Goal: Transaction & Acquisition: Purchase product/service

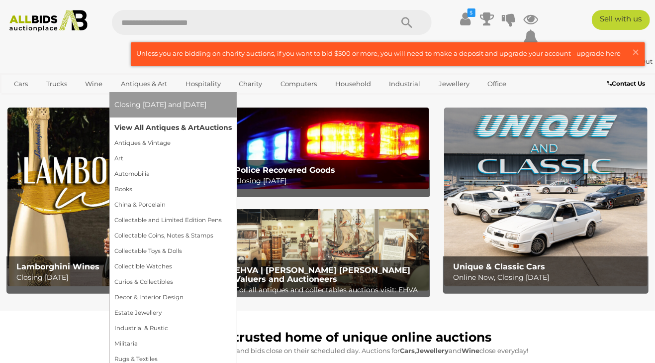
click at [148, 124] on link "View All Antiques & Art Auctions" at bounding box center [172, 127] width 117 height 15
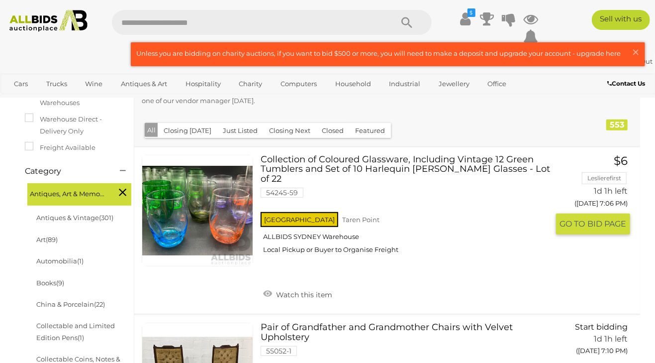
scroll to position [207, 0]
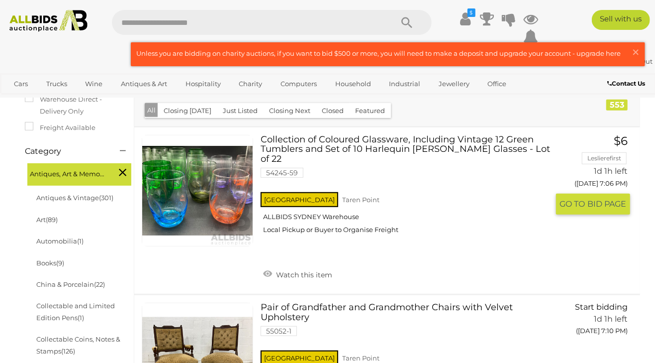
click at [321, 135] on link "Collection of Coloured Glassware, Including Vintage 12 Green Tumblers and Set o…" at bounding box center [408, 188] width 280 height 107
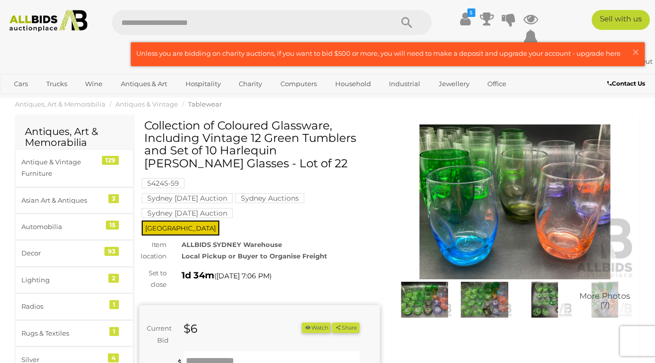
click at [538, 220] on img at bounding box center [515, 201] width 241 height 155
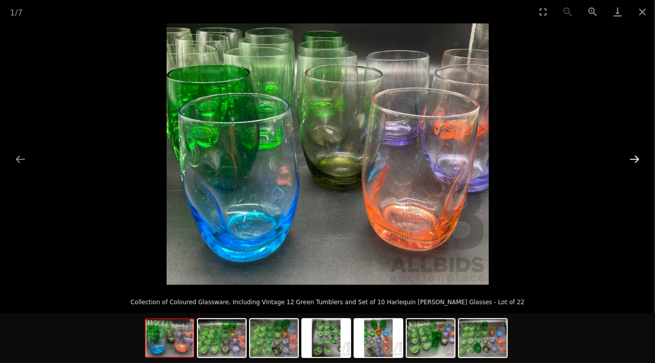
click at [630, 153] on button "Next slide" at bounding box center [634, 158] width 21 height 19
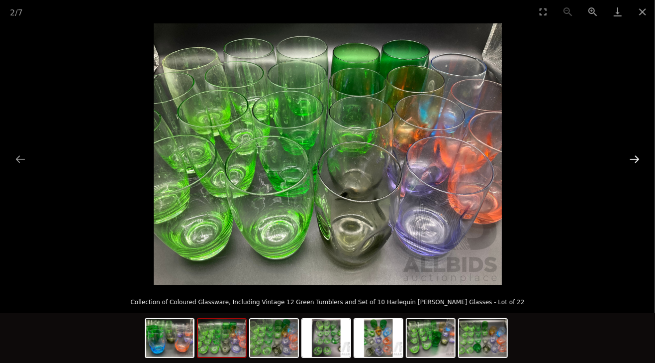
click at [630, 153] on button "Next slide" at bounding box center [634, 158] width 21 height 19
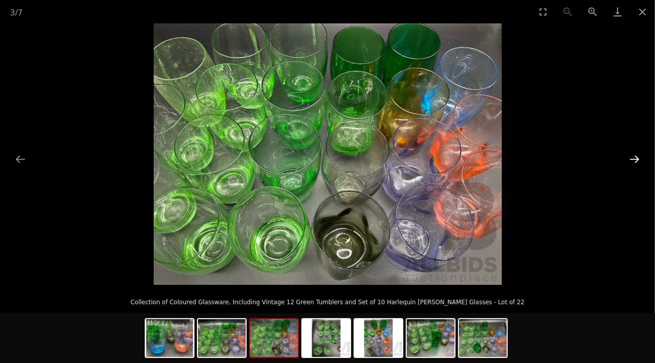
click at [630, 153] on button "Next slide" at bounding box center [634, 158] width 21 height 19
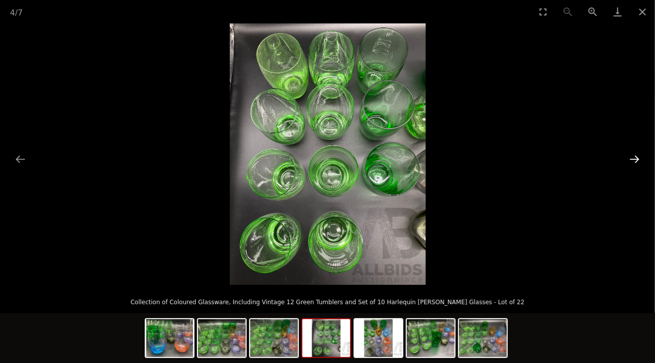
click at [630, 153] on button "Next slide" at bounding box center [634, 158] width 21 height 19
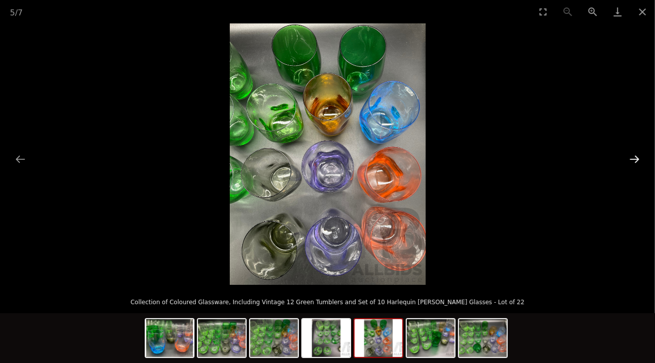
click at [630, 154] on button "Next slide" at bounding box center [634, 158] width 21 height 19
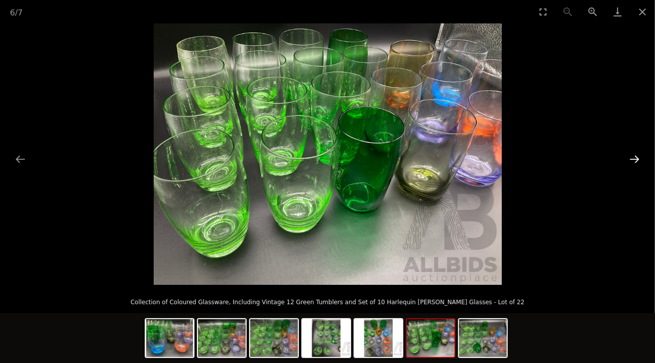
click at [630, 154] on button "Next slide" at bounding box center [634, 158] width 21 height 19
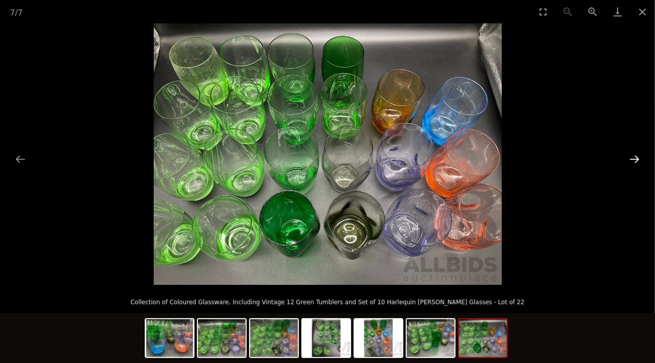
click at [630, 154] on button "Next slide" at bounding box center [634, 158] width 21 height 19
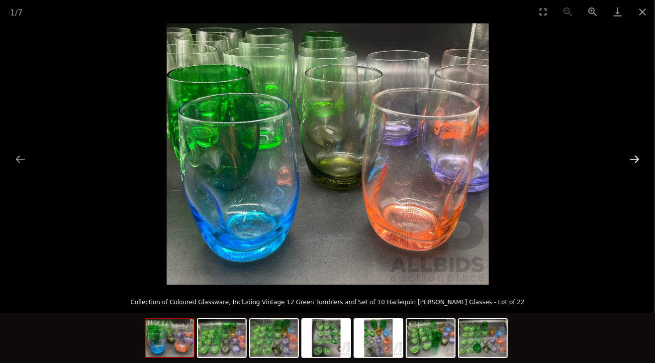
click at [630, 154] on button "Next slide" at bounding box center [634, 158] width 21 height 19
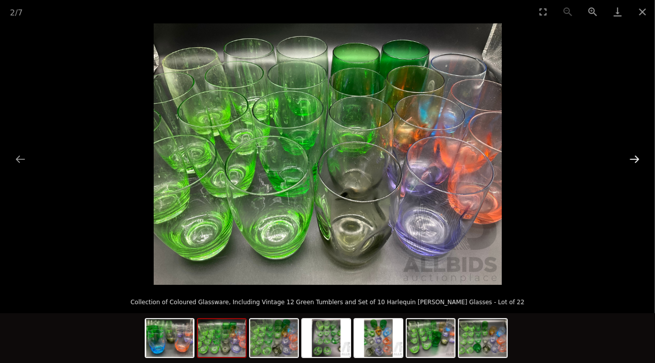
click at [630, 154] on button "Next slide" at bounding box center [634, 158] width 21 height 19
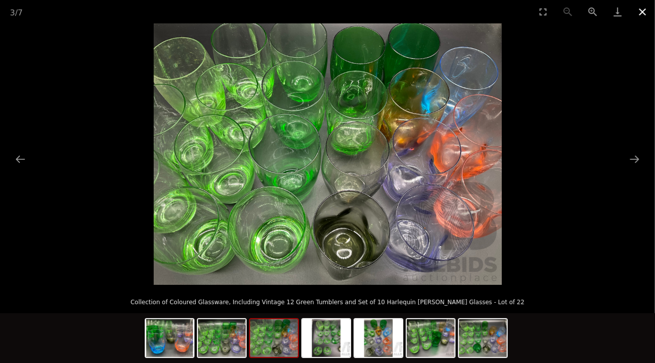
click at [642, 7] on button "Close gallery" at bounding box center [642, 11] width 25 height 23
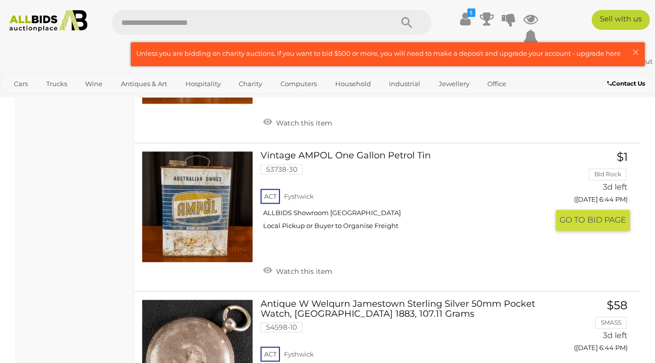
scroll to position [4865, 0]
